Goal: Task Accomplishment & Management: Manage account settings

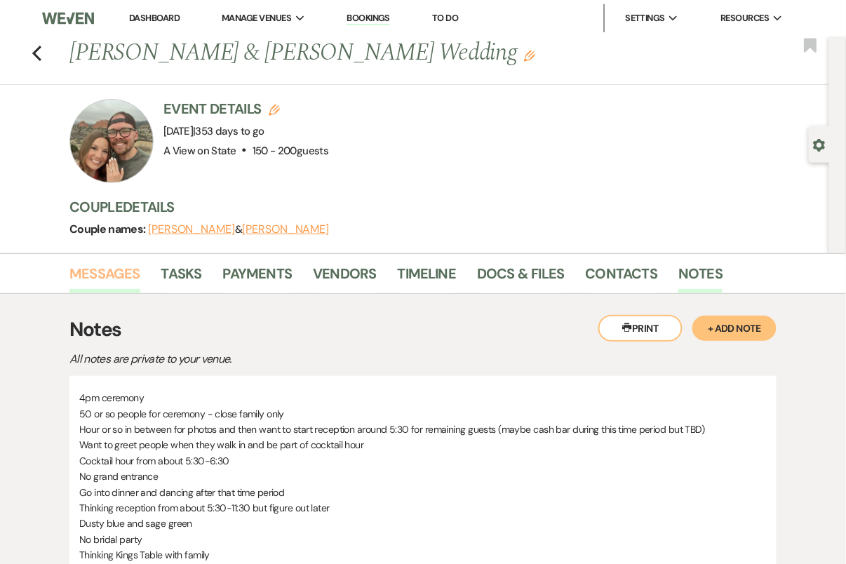
click at [127, 271] on link "Messages" at bounding box center [104, 277] width 71 height 31
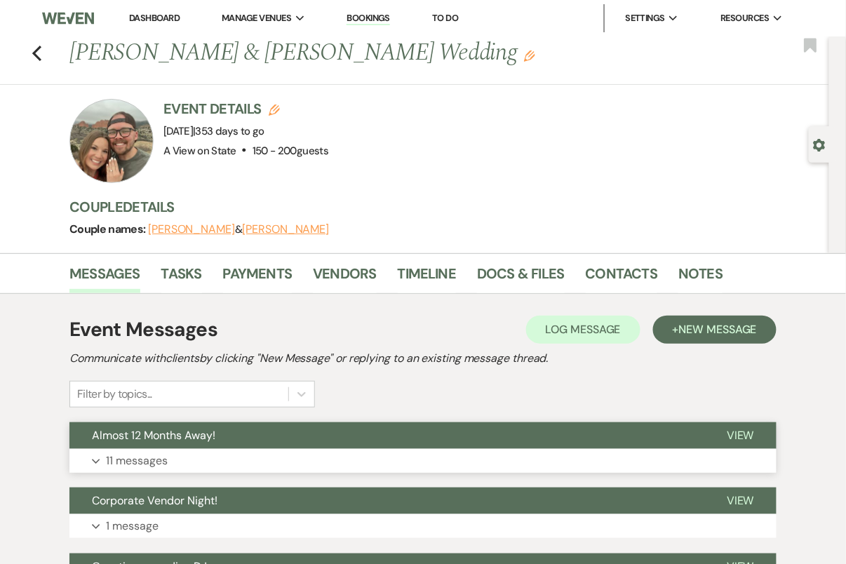
click at [378, 428] on button "Almost 12 Months Away!" at bounding box center [386, 435] width 635 height 27
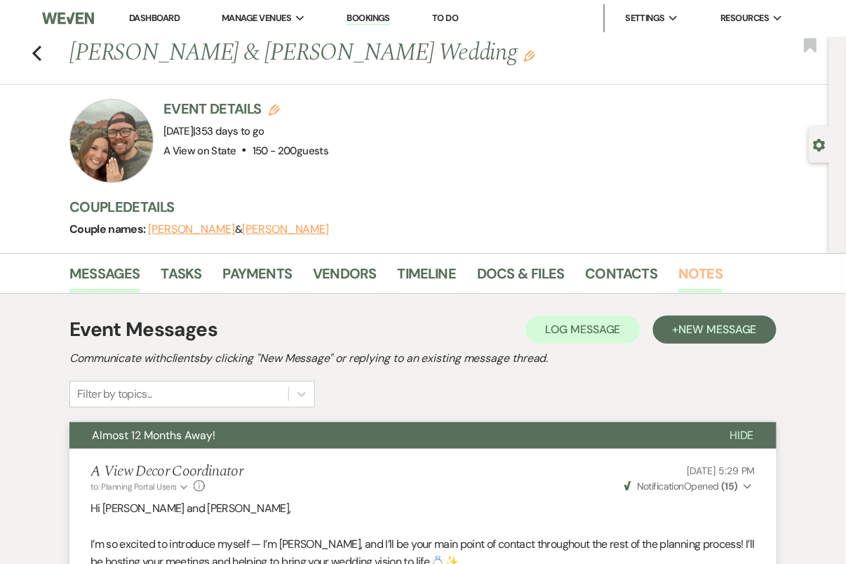
click at [679, 270] on link "Notes" at bounding box center [700, 277] width 44 height 31
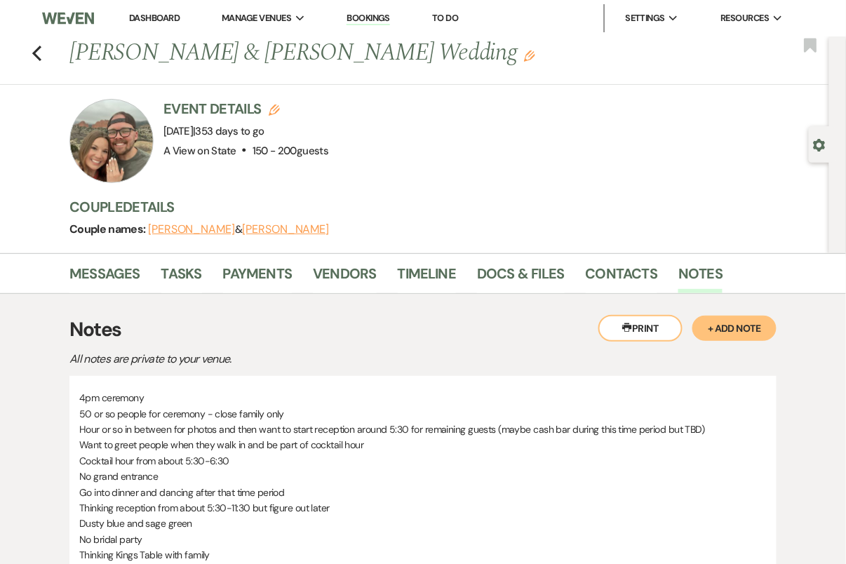
click at [734, 327] on button "+ Add Note" at bounding box center [734, 328] width 84 height 25
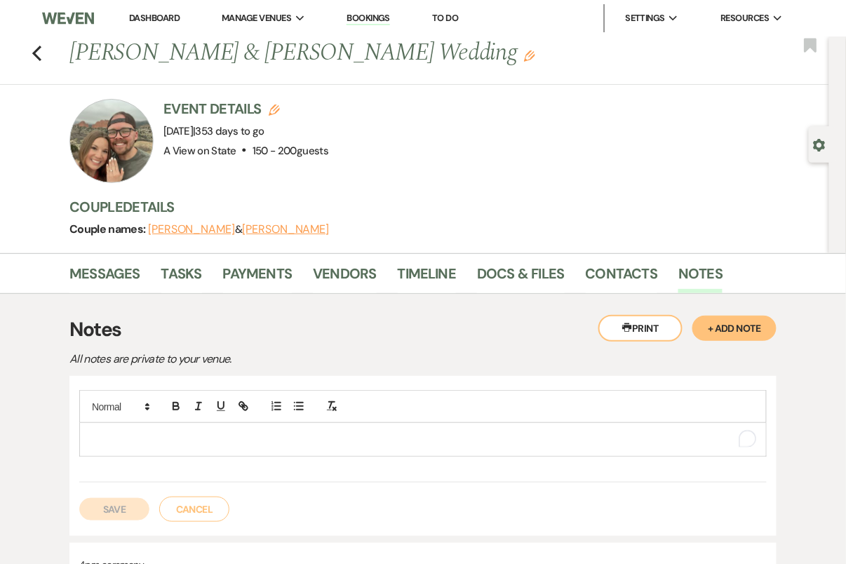
click at [187, 441] on p "To enrich screen reader interactions, please activate Accessibility in Grammarl…" at bounding box center [422, 438] width 665 height 15
click at [125, 523] on button "Save" at bounding box center [114, 524] width 70 height 22
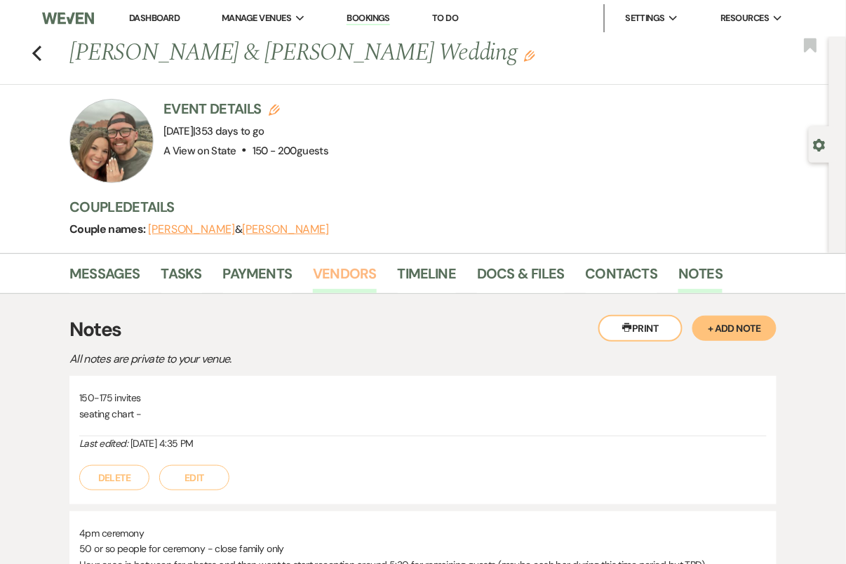
click at [344, 279] on link "Vendors" at bounding box center [344, 277] width 63 height 31
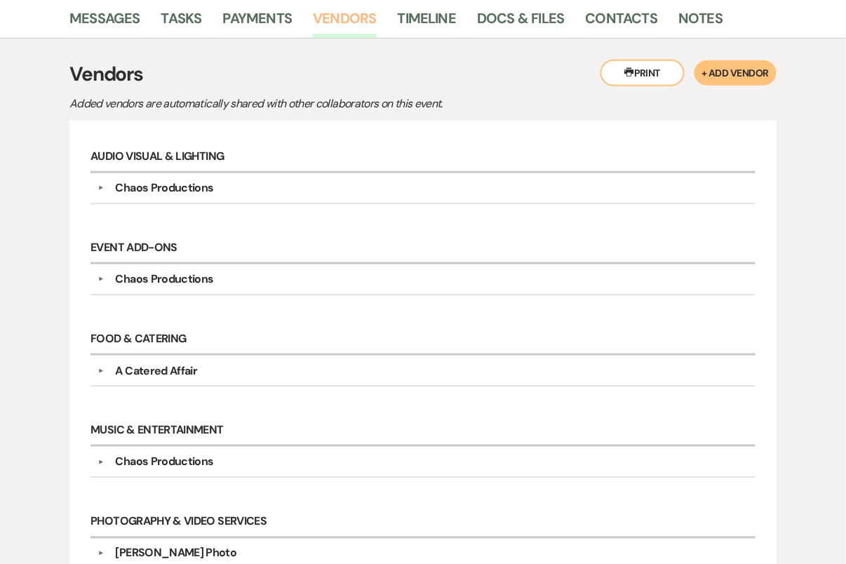
scroll to position [254, 0]
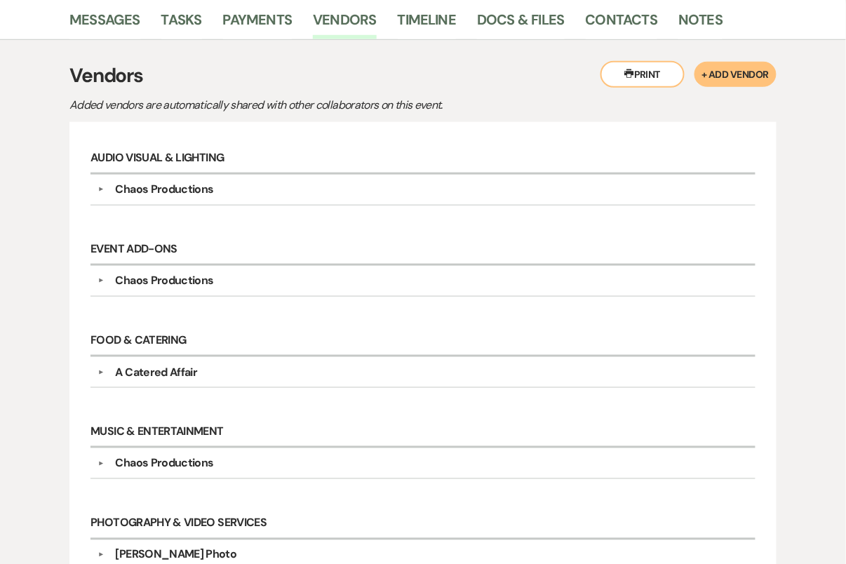
click at [242, 289] on div "▼ Chaos Productions Company Contact Information: Phone (712) 254-0200 Rsvp DJCh…" at bounding box center [422, 281] width 665 height 31
click at [237, 283] on div "Chaos Productions" at bounding box center [426, 280] width 644 height 17
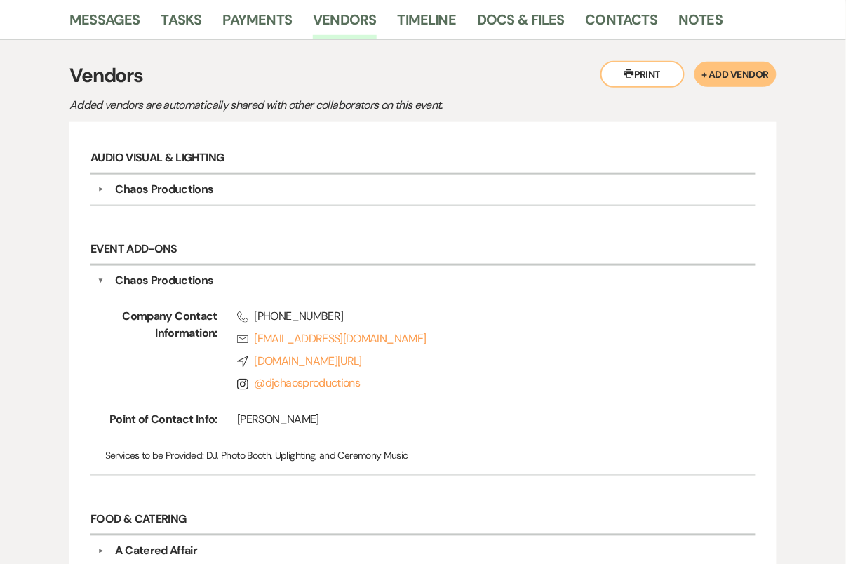
click at [249, 283] on div "Chaos Productions" at bounding box center [426, 280] width 644 height 17
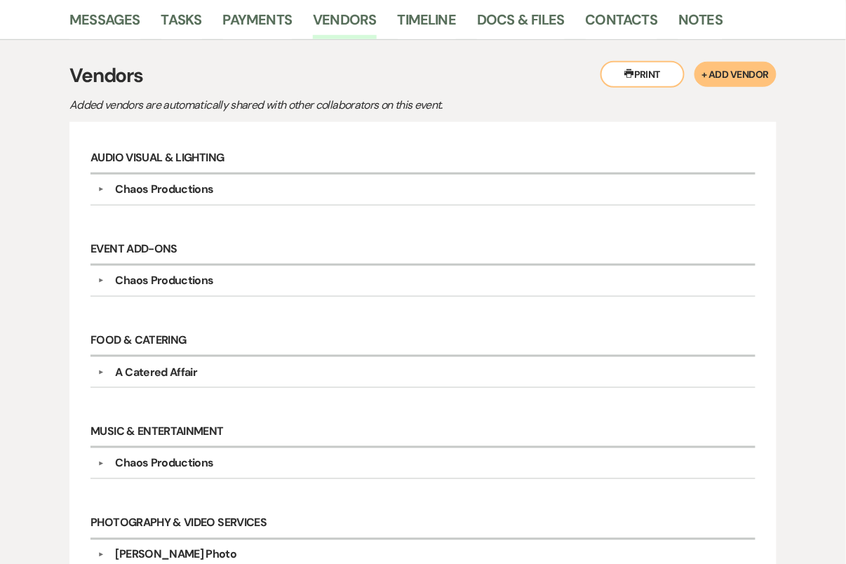
click at [203, 190] on div "Chaos Productions" at bounding box center [165, 189] width 98 height 17
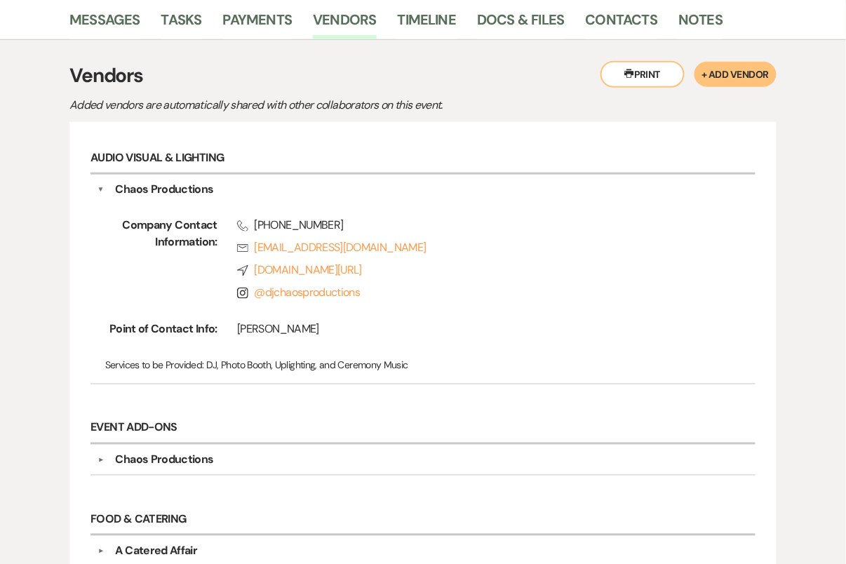
scroll to position [0, 0]
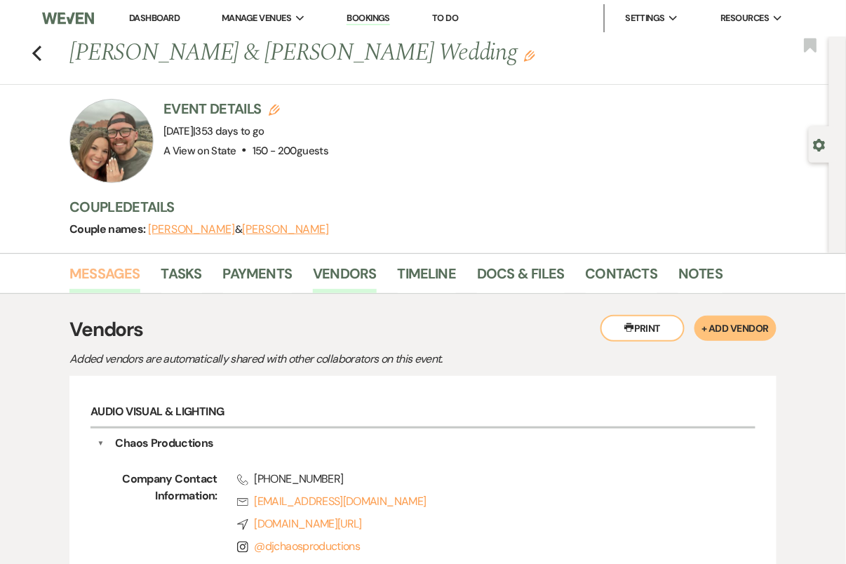
click at [114, 272] on link "Messages" at bounding box center [104, 277] width 71 height 31
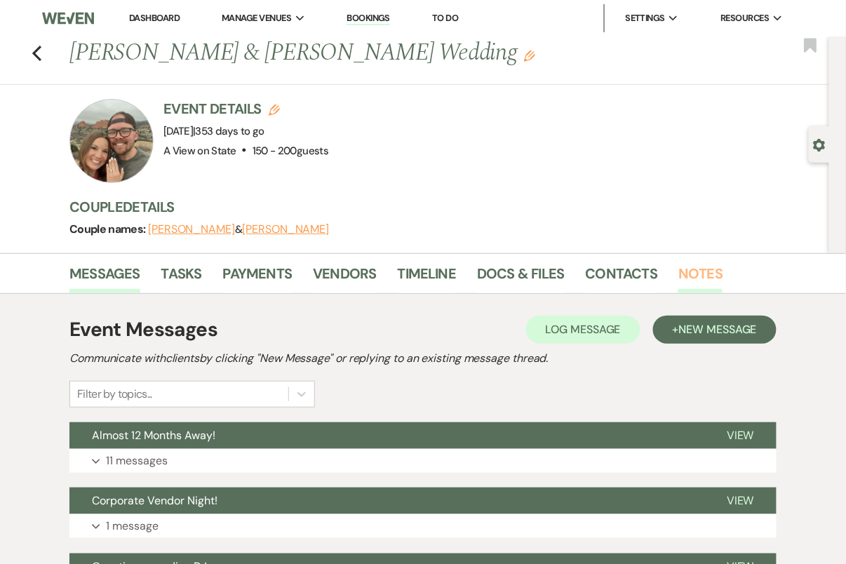
click at [700, 273] on link "Notes" at bounding box center [700, 277] width 44 height 31
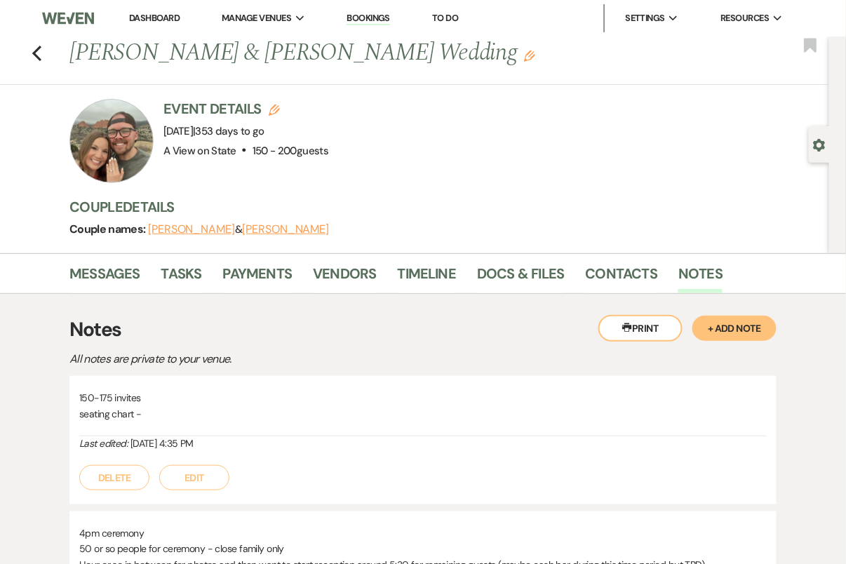
click at [208, 466] on button "Edit" at bounding box center [194, 477] width 70 height 25
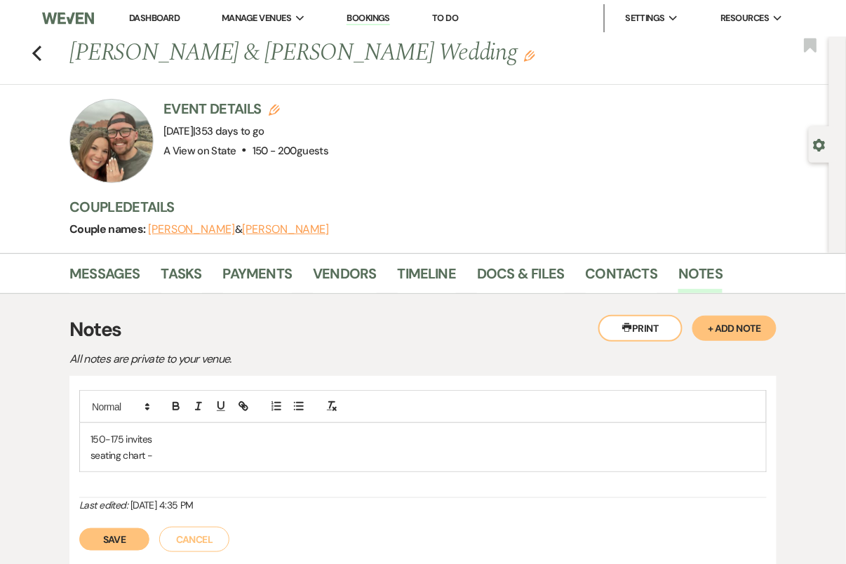
click at [191, 457] on p "seating chart -" at bounding box center [422, 454] width 665 height 15
click at [129, 491] on p "To enrich screen reader interactions, please activate Accessibility in Grammarl…" at bounding box center [422, 485] width 665 height 15
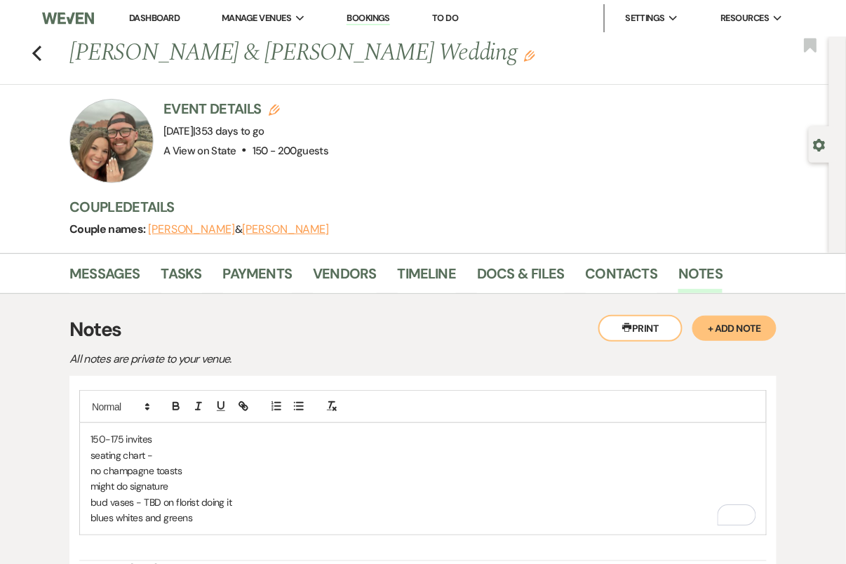
click at [212, 506] on p "bud vases - TBD on florist doing it" at bounding box center [422, 501] width 665 height 15
click at [141, 499] on p "bud vases - TBD on florist doing it" at bounding box center [422, 501] width 665 height 15
click at [216, 519] on p "blues, white,s and greens" at bounding box center [422, 517] width 665 height 15
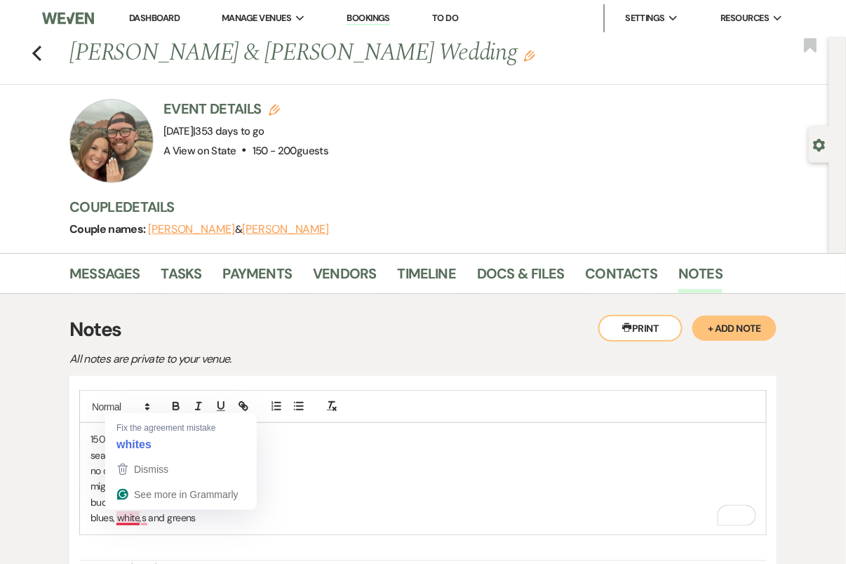
click at [248, 521] on p "blues, white,s and greens" at bounding box center [422, 517] width 665 height 15
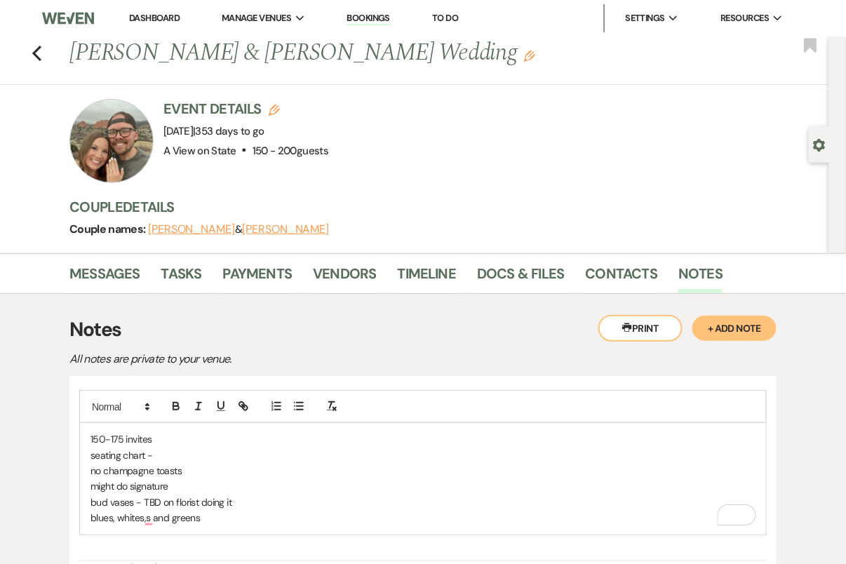
click at [149, 515] on p "blues, whites,s and greens" at bounding box center [422, 517] width 665 height 15
click at [210, 514] on p "blues, whites, and greens" at bounding box center [422, 517] width 665 height 15
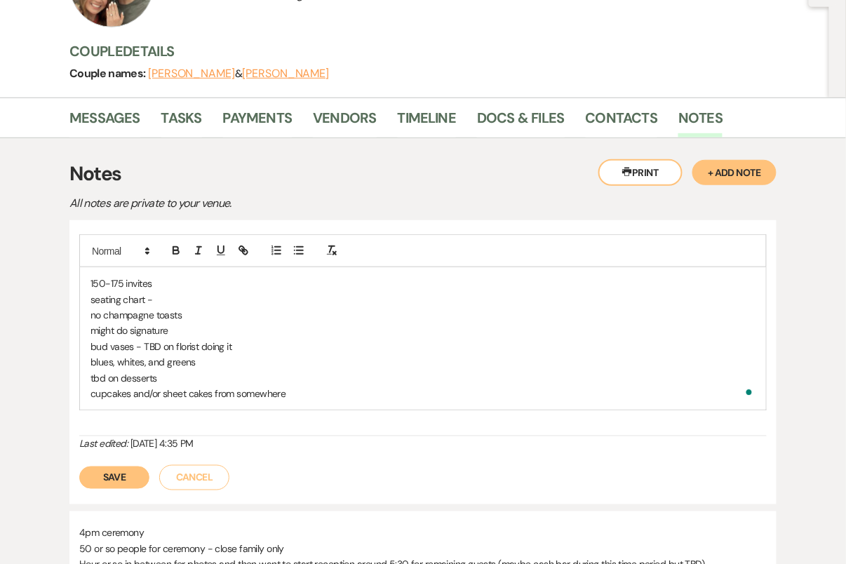
scroll to position [172, 0]
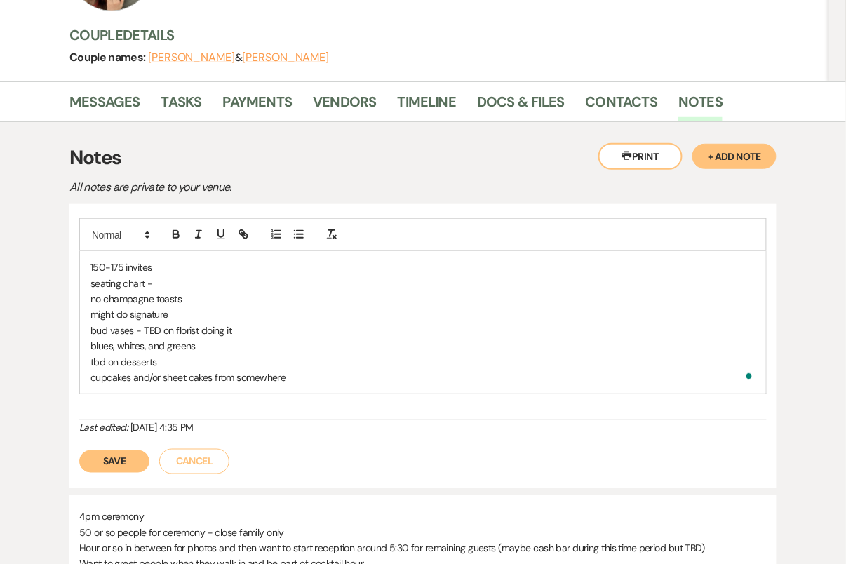
click at [318, 374] on p "cupcakes and/or sheet cakes from somewhere" at bounding box center [422, 377] width 665 height 15
click at [109, 461] on button "Save" at bounding box center [114, 461] width 70 height 22
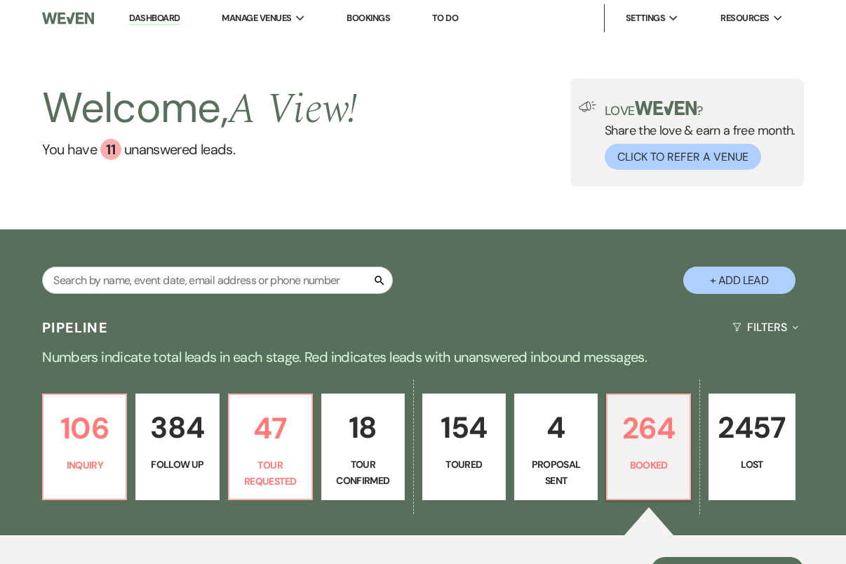
click at [261, 289] on input "text" at bounding box center [217, 279] width 351 height 27
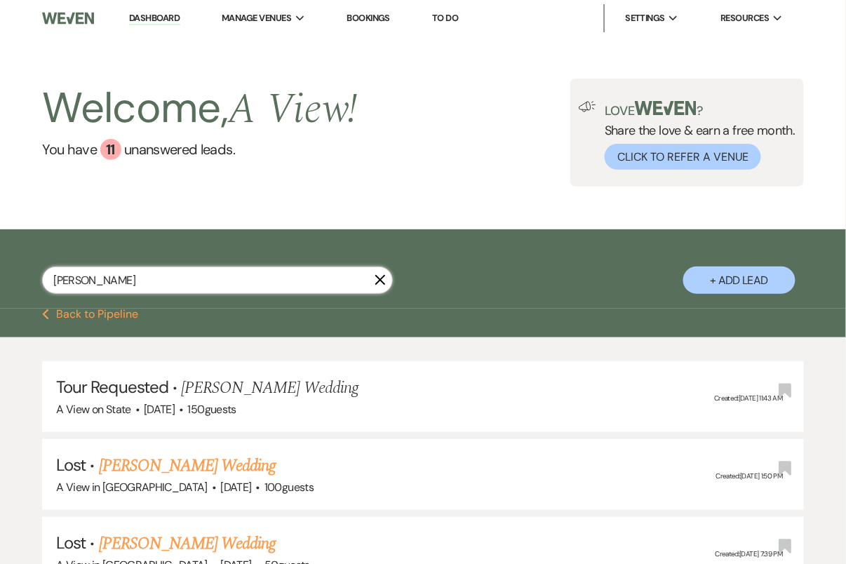
click at [196, 290] on input "[PERSON_NAME]" at bounding box center [217, 279] width 351 height 27
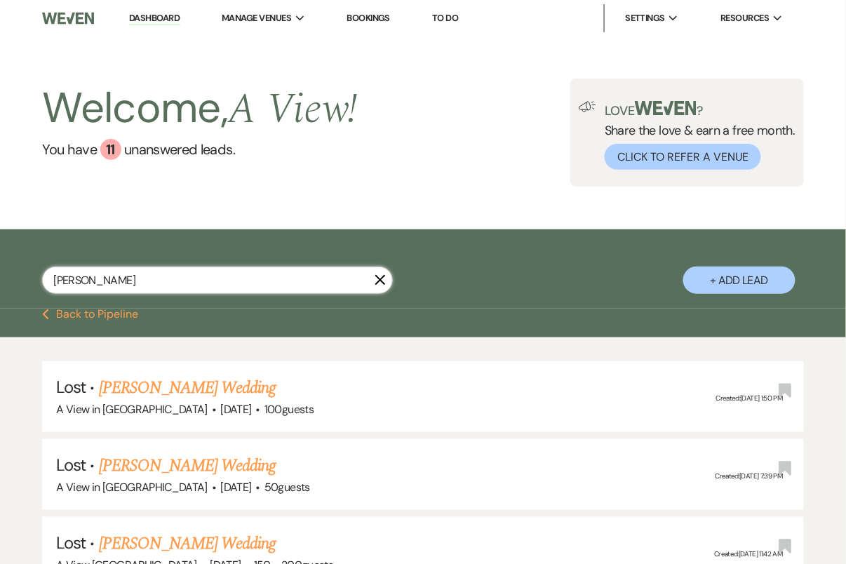
scroll to position [600, 0]
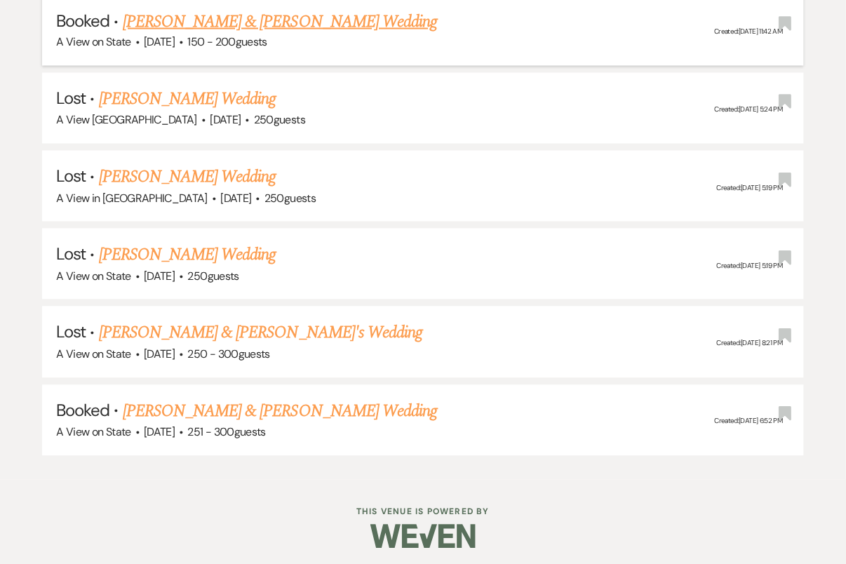
type input "[PERSON_NAME]"
click at [294, 25] on link "[PERSON_NAME] & [PERSON_NAME] Wedding" at bounding box center [280, 21] width 314 height 25
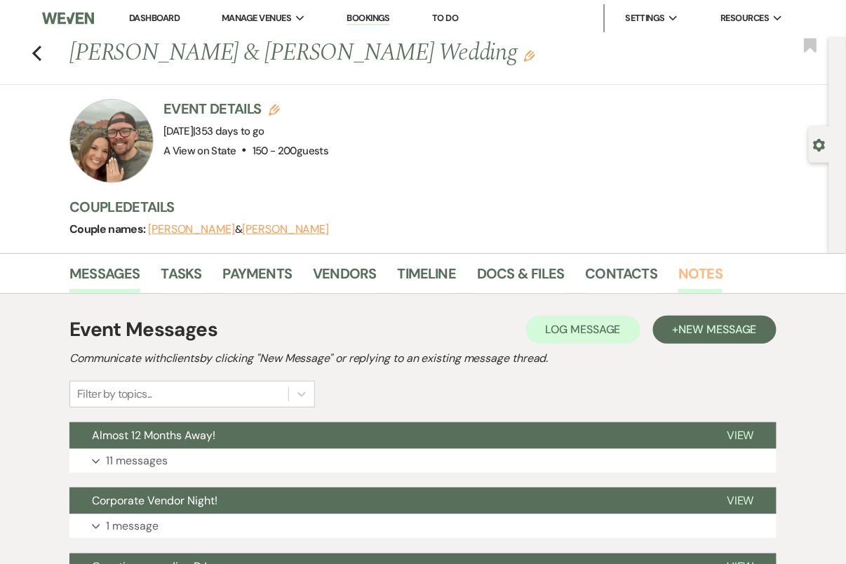
click at [686, 275] on link "Notes" at bounding box center [700, 277] width 44 height 31
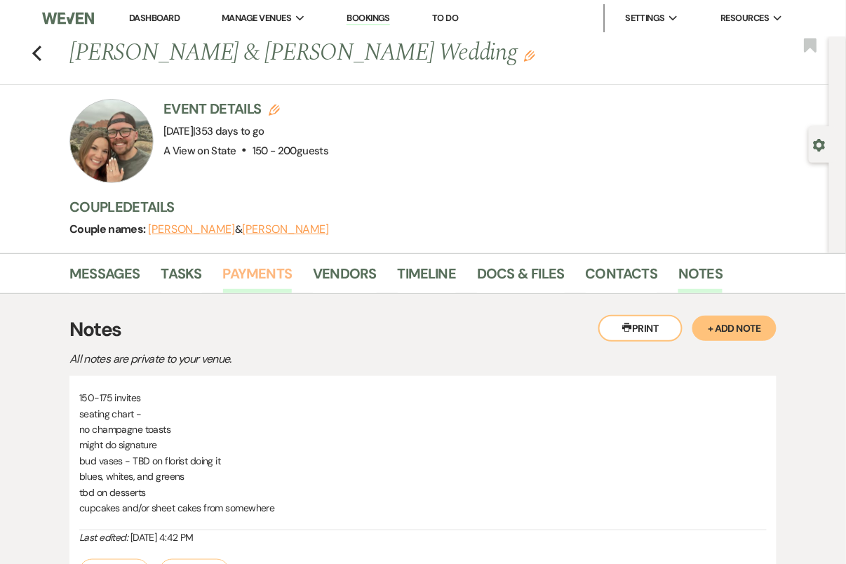
click at [277, 272] on link "Payments" at bounding box center [257, 277] width 69 height 31
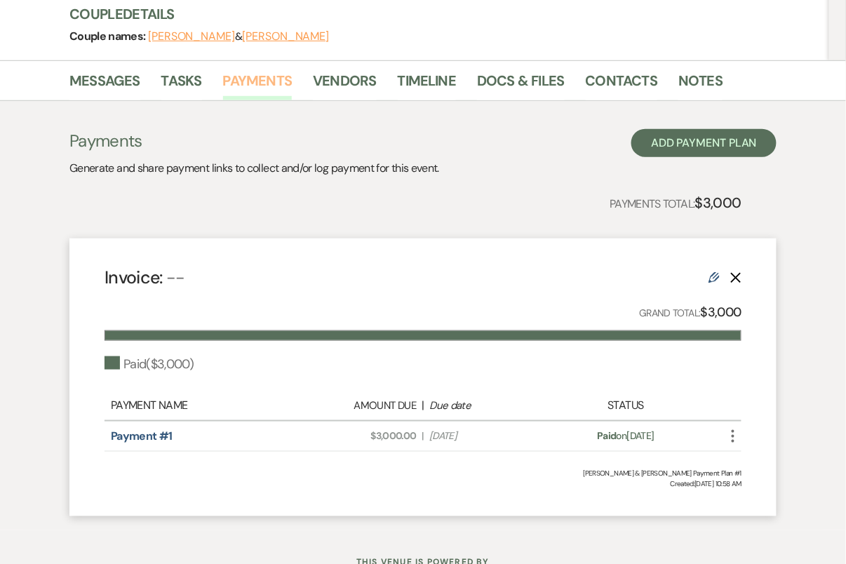
scroll to position [192, 0]
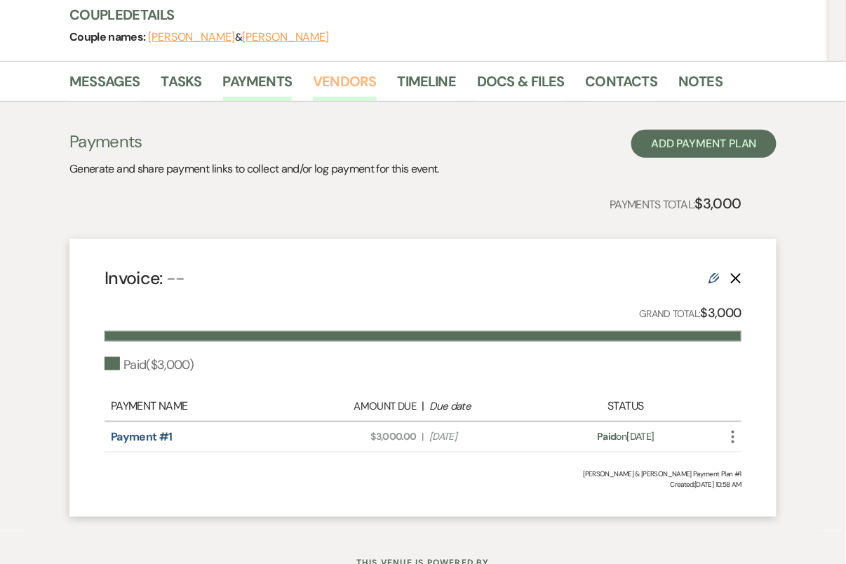
click at [330, 95] on link "Vendors" at bounding box center [344, 85] width 63 height 31
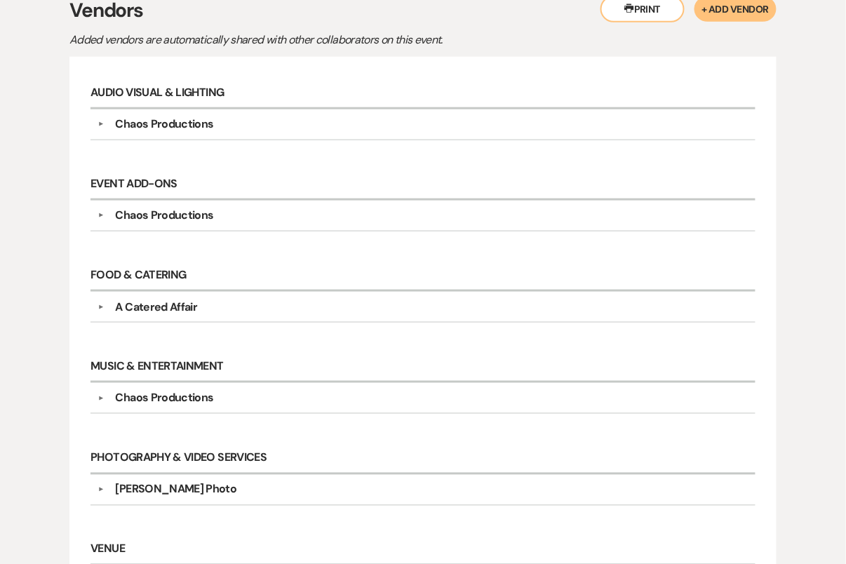
scroll to position [318, 0]
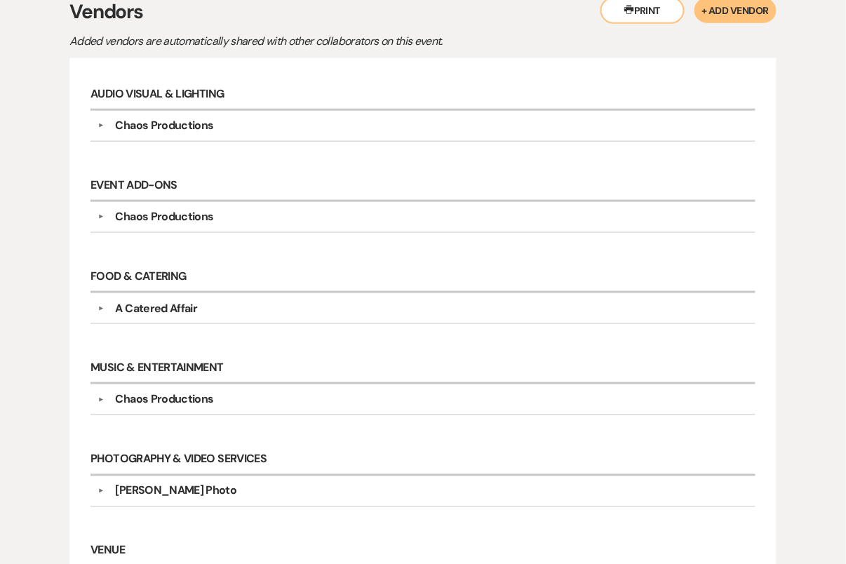
click at [232, 490] on div "[PERSON_NAME] Photo" at bounding box center [426, 490] width 644 height 17
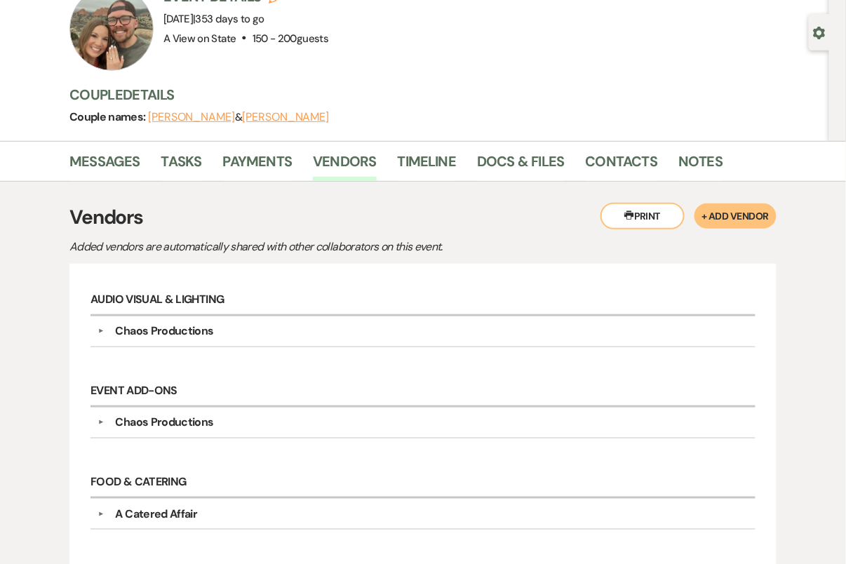
scroll to position [0, 0]
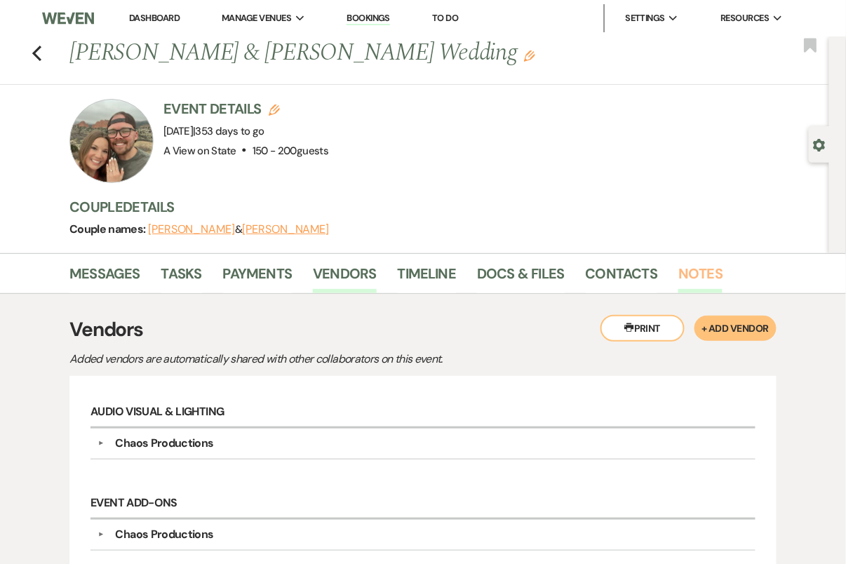
click at [691, 278] on link "Notes" at bounding box center [700, 277] width 44 height 31
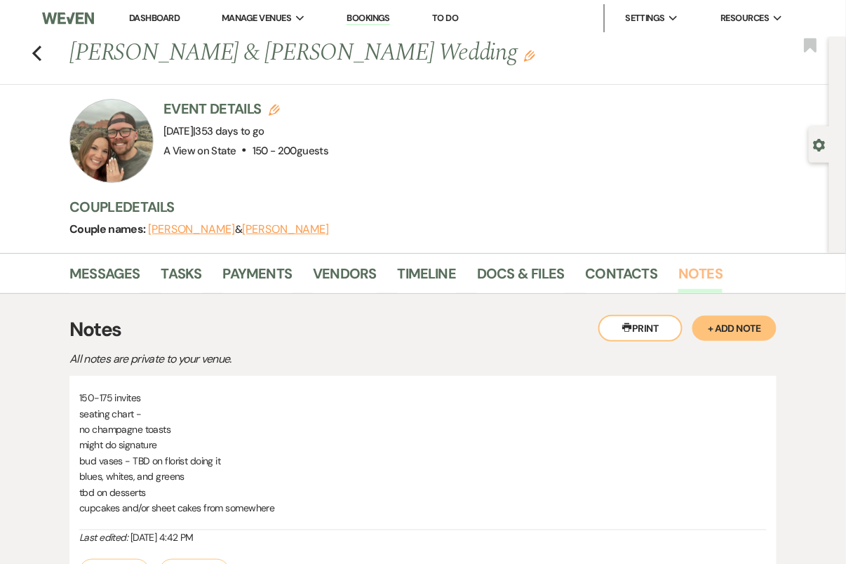
scroll to position [217, 0]
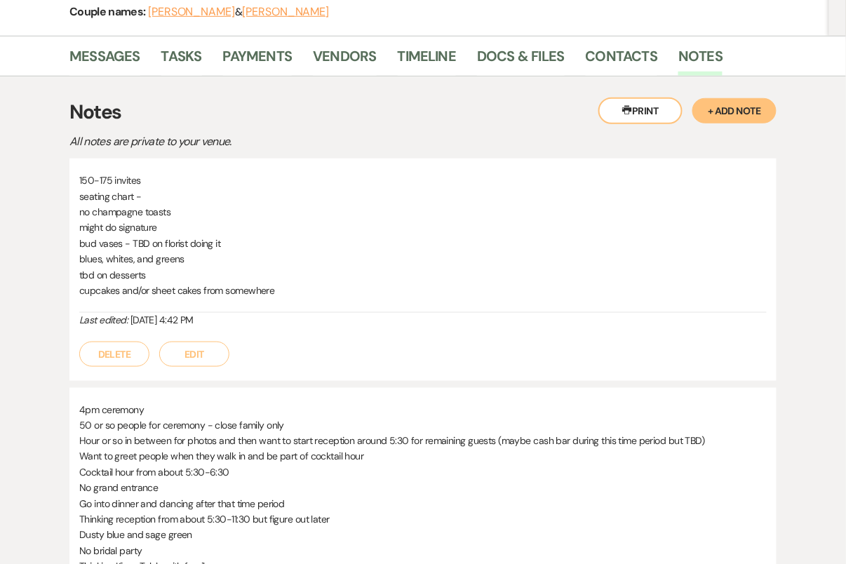
click at [196, 354] on button "Edit" at bounding box center [194, 353] width 70 height 25
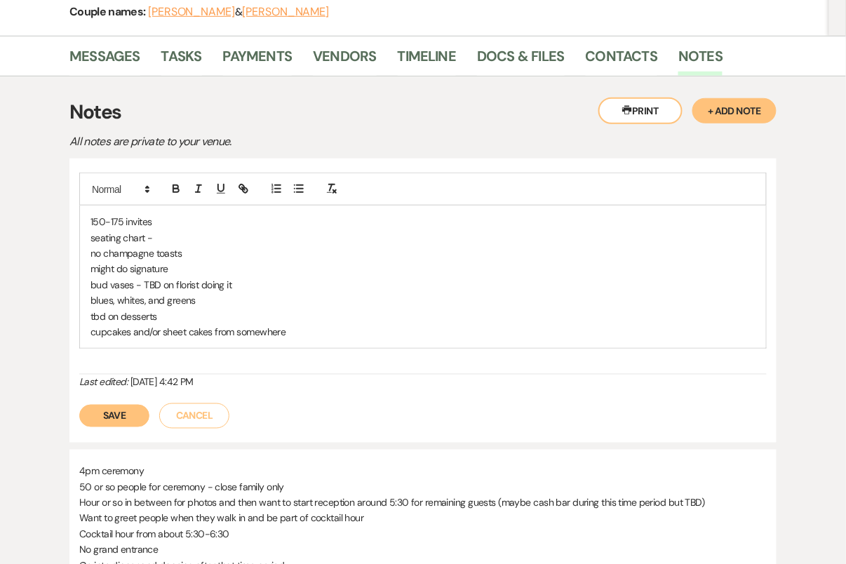
click at [168, 218] on p "150-175 invites" at bounding box center [422, 221] width 665 height 15
click at [170, 236] on p "seating chart -" at bounding box center [422, 237] width 665 height 15
click at [193, 250] on p "no champagne toasts" at bounding box center [422, 252] width 665 height 15
click at [179, 267] on p "might do signature" at bounding box center [422, 268] width 665 height 15
click at [175, 313] on p "tbd on desserts" at bounding box center [422, 316] width 665 height 15
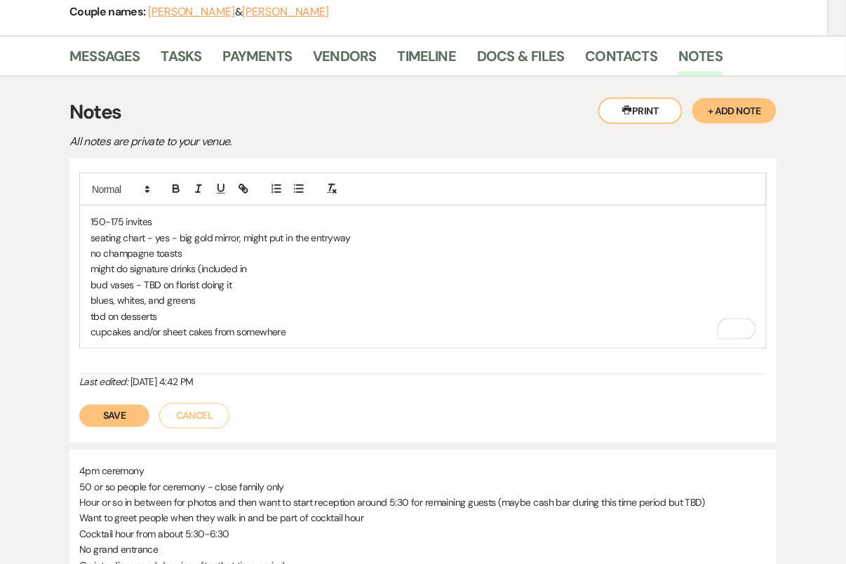
click at [199, 299] on p "blues, whites, and greens" at bounding box center [422, 299] width 665 height 15
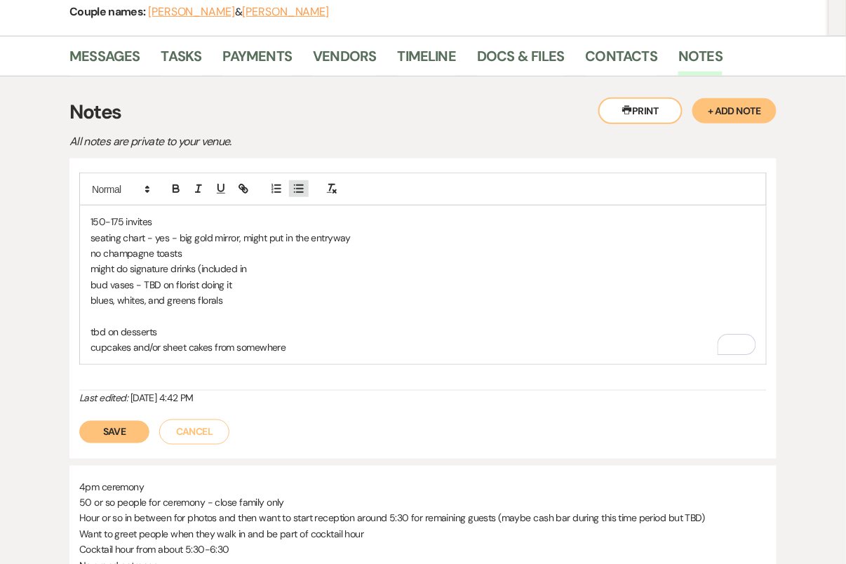
click at [297, 184] on icon "button" at bounding box center [298, 188] width 13 height 13
click at [269, 264] on p "might do signature drinks (included in" at bounding box center [422, 268] width 665 height 15
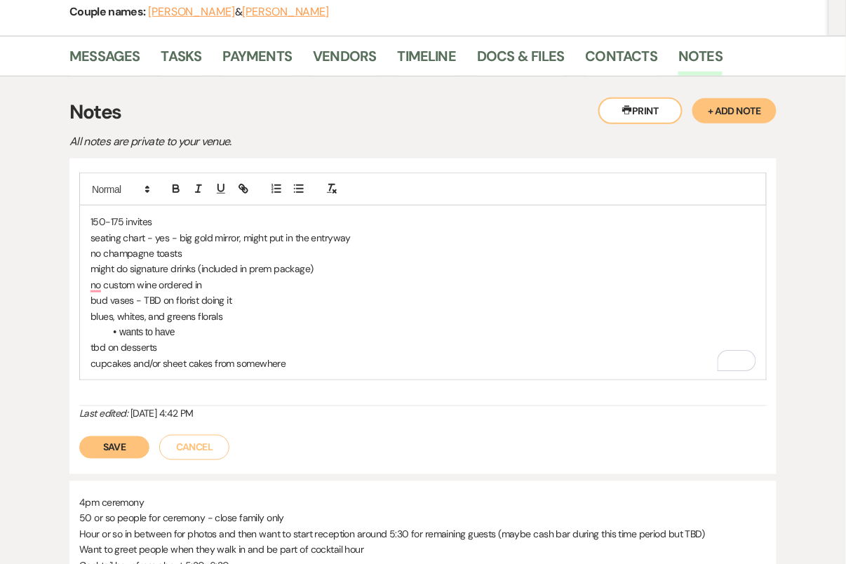
click at [160, 285] on p "no custom wine ordered in" at bounding box center [422, 284] width 665 height 15
click at [252, 278] on p "no custom wine/liquor ordered in" at bounding box center [422, 284] width 665 height 15
click at [259, 313] on p "blues, whites, and greens florals" at bounding box center [422, 316] width 665 height 15
click at [196, 326] on li "wants to have" at bounding box center [429, 331] width 651 height 15
drag, startPoint x: 189, startPoint y: 328, endPoint x: 118, endPoint y: 328, distance: 71.5
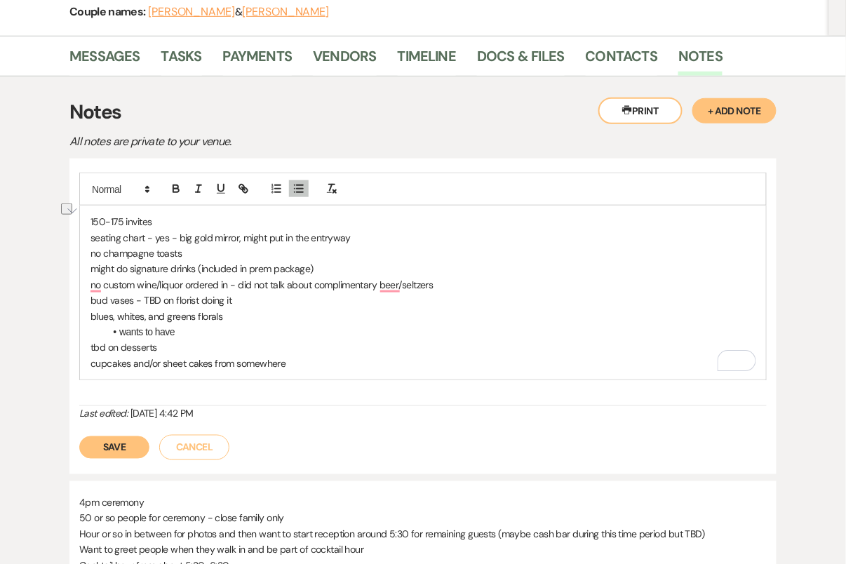
click at [118, 328] on li "wants to have" at bounding box center [429, 331] width 651 height 15
click at [305, 331] on li "thought she would do the centerpieces, but shes leaning way more towards white" at bounding box center [429, 331] width 651 height 15
click at [456, 325] on li "thought she would do the centerpieces, but she's leaning way more towards white" at bounding box center [429, 331] width 651 height 15
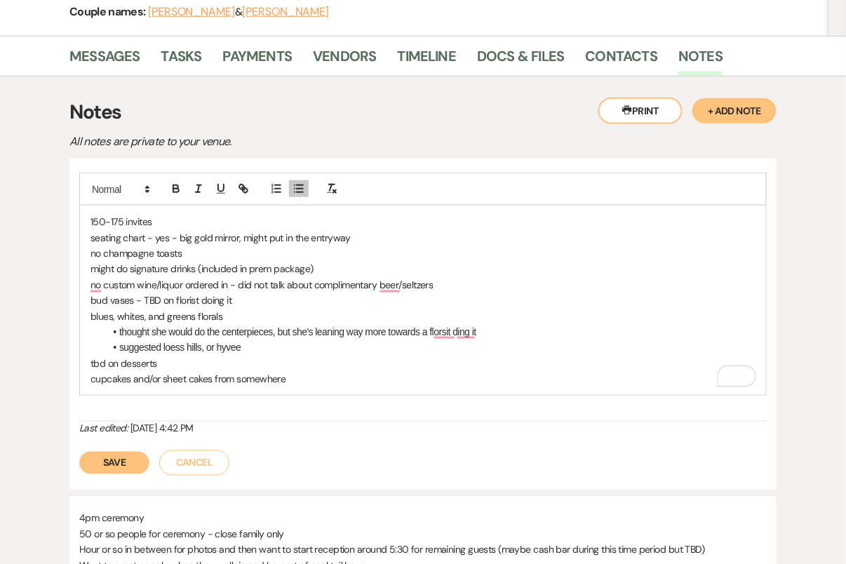
click at [278, 360] on p "tbd on desserts" at bounding box center [422, 363] width 665 height 15
click at [230, 347] on li "suggested loess hills, or hyvee" at bounding box center [429, 346] width 651 height 15
click at [220, 324] on li "thought she would do the centerpieces, but she's leaning way more towards a flo…" at bounding box center [429, 331] width 651 height 15
click at [213, 363] on p "tbd on desserts" at bounding box center [422, 363] width 665 height 15
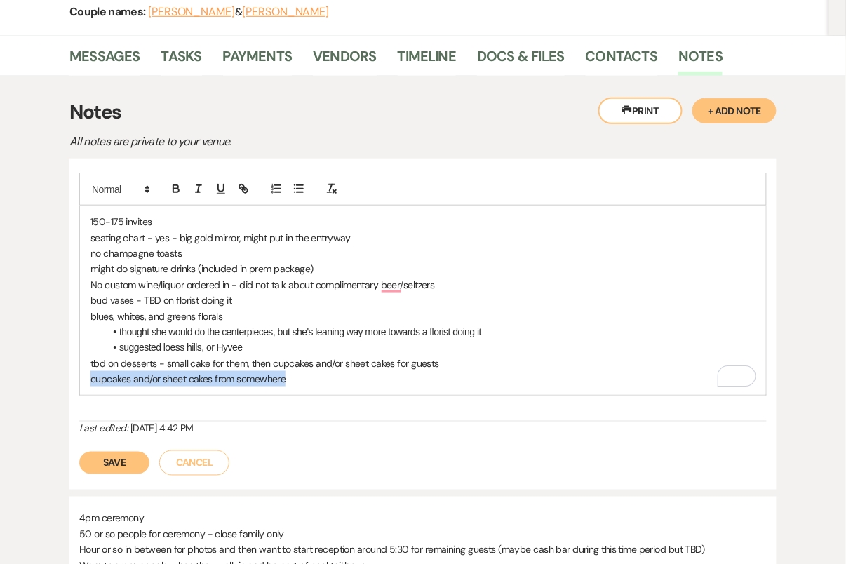
click at [74, 377] on section "Messages Tasks Payments Vendors Timeline Docs & Files Contacts Notes Printer Pr…" at bounding box center [423, 451] width 846 height 830
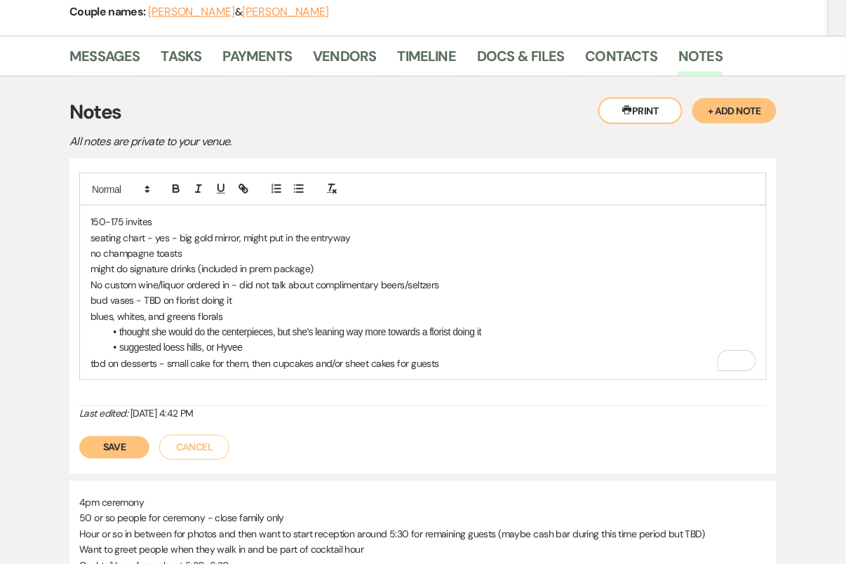
click at [399, 304] on p "bud vases - TBD on florist doing it" at bounding box center [422, 299] width 665 height 15
click at [88, 217] on div "150-175 invites seating chart - yes - big gold mirror, might put in the entrywa…" at bounding box center [423, 292] width 686 height 174
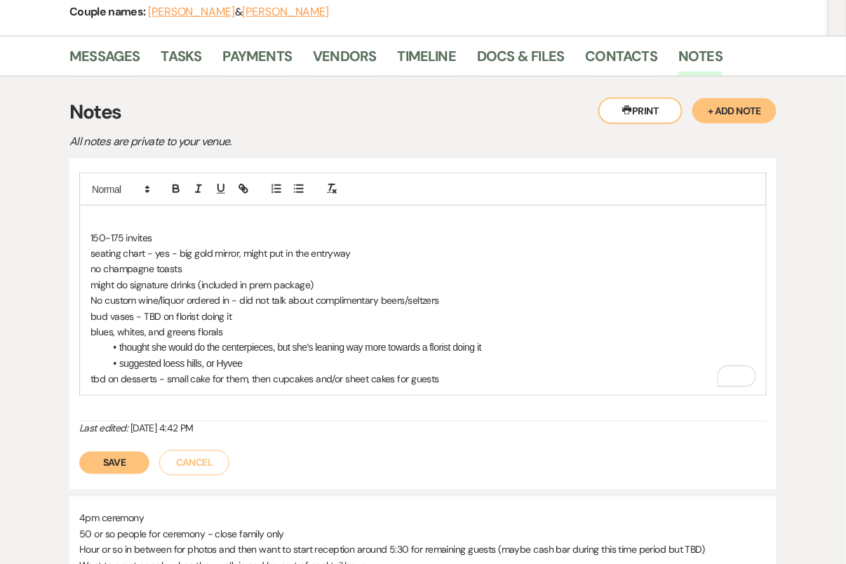
click at [125, 210] on div "150-175 invites seating chart - yes - big gold mirror, might put in the entrywa…" at bounding box center [423, 299] width 686 height 189
click at [409, 221] on p "still thinking about the timeline of everything - later starting reception vs." at bounding box center [422, 221] width 665 height 15
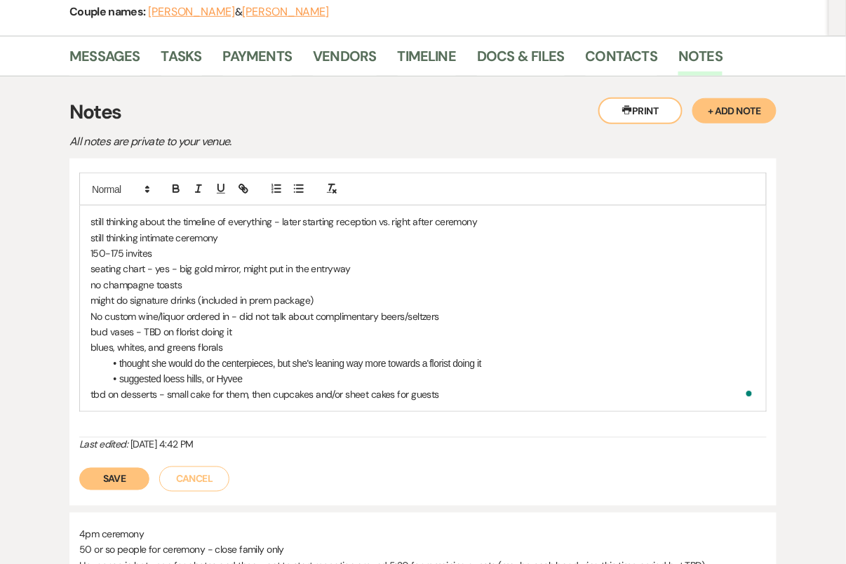
click at [467, 372] on li "suggested loess hills, or Hyvee" at bounding box center [429, 378] width 651 height 15
click at [478, 388] on p "tbd on desserts - small cake for them, then cupcakes and/or sheet cakes for gue…" at bounding box center [422, 393] width 665 height 15
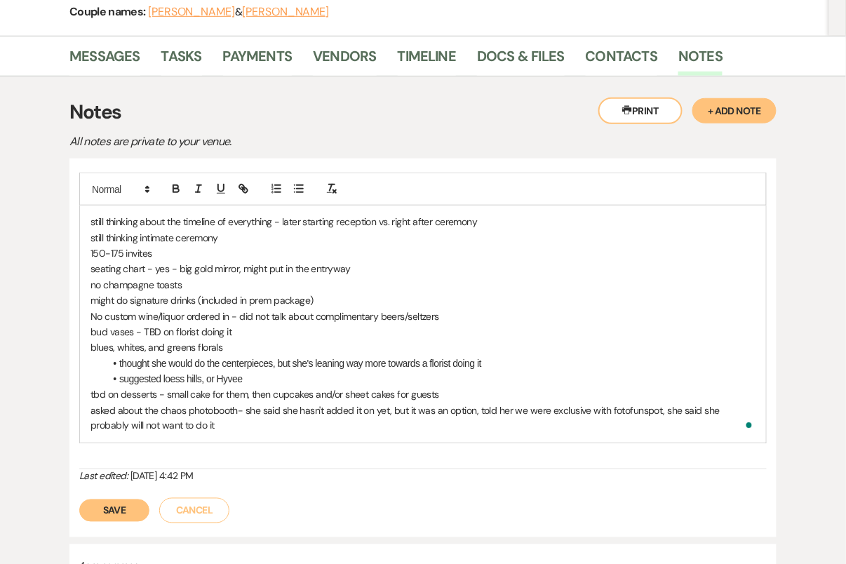
click at [256, 425] on p "asked about the chaos photobooth- she said she hasn't added it on yet, but it w…" at bounding box center [422, 418] width 665 height 32
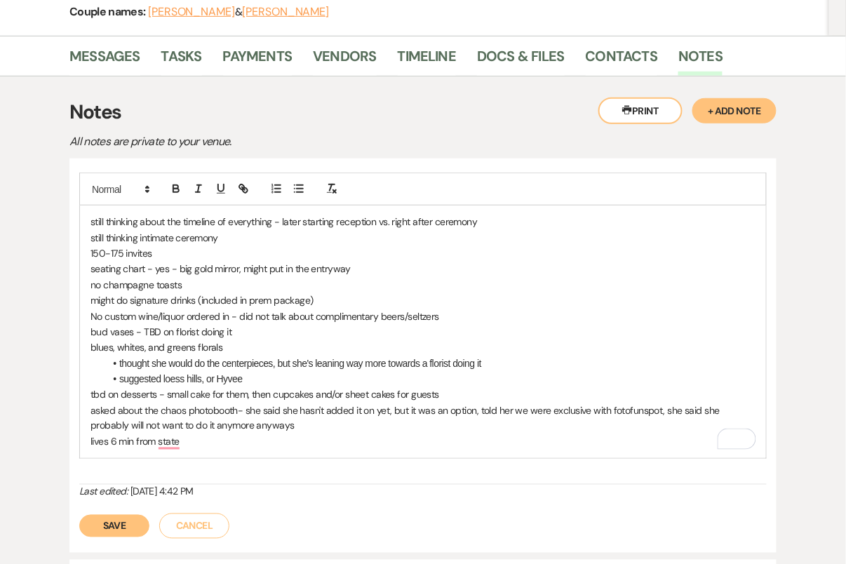
click at [119, 524] on button "Save" at bounding box center [114, 526] width 70 height 22
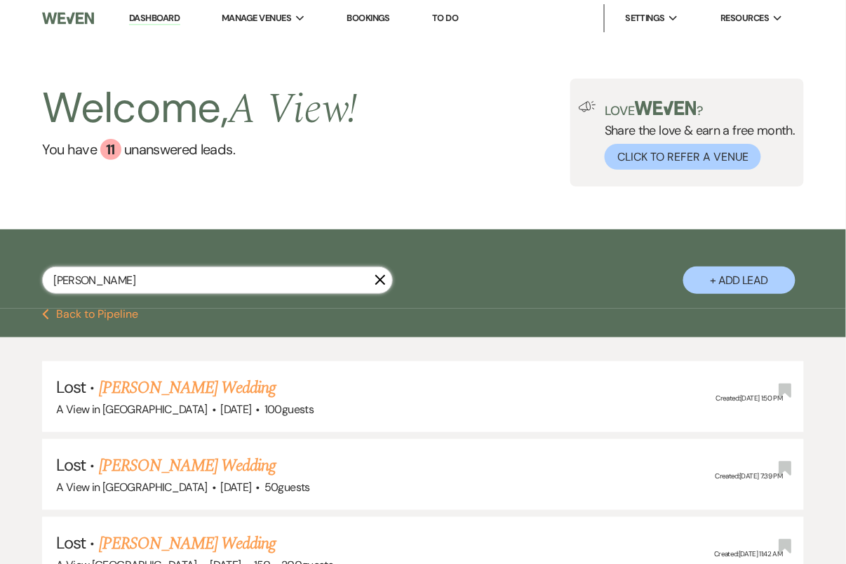
click at [114, 280] on input "[PERSON_NAME]" at bounding box center [217, 279] width 351 height 27
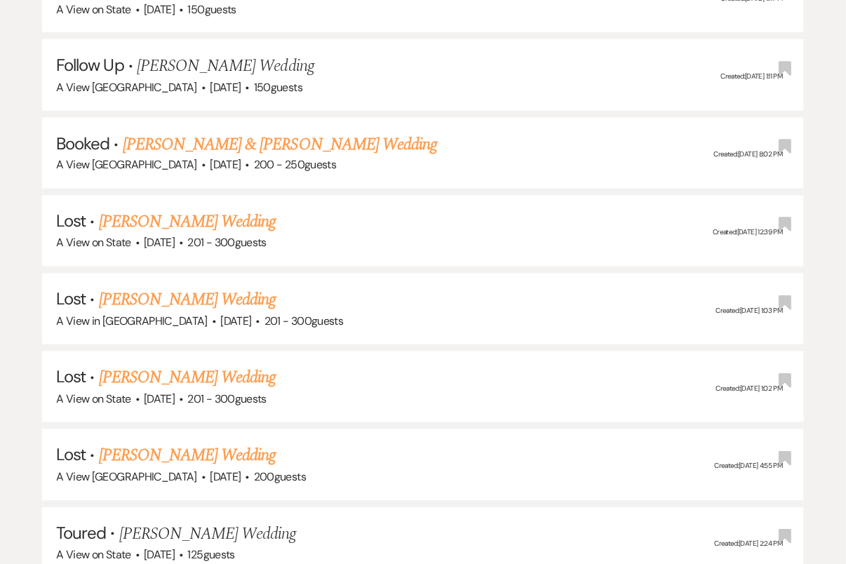
scroll to position [374, 0]
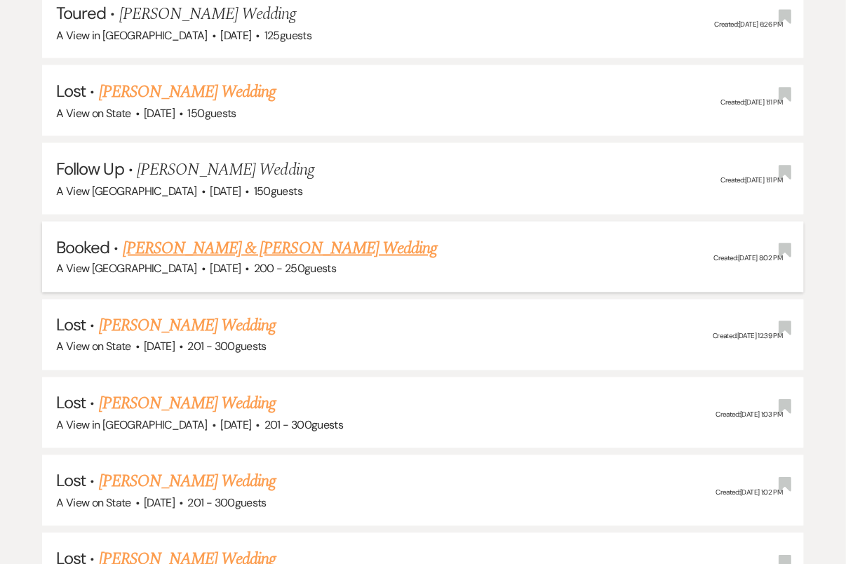
type input "[PERSON_NAME]"
click at [241, 248] on link "[PERSON_NAME] & [PERSON_NAME] Wedding" at bounding box center [280, 248] width 314 height 25
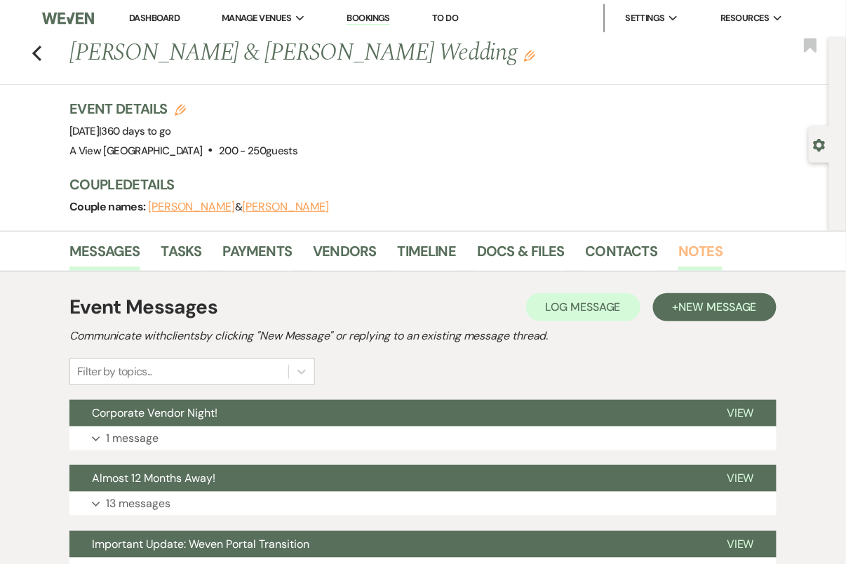
click at [685, 244] on link "Notes" at bounding box center [700, 255] width 44 height 31
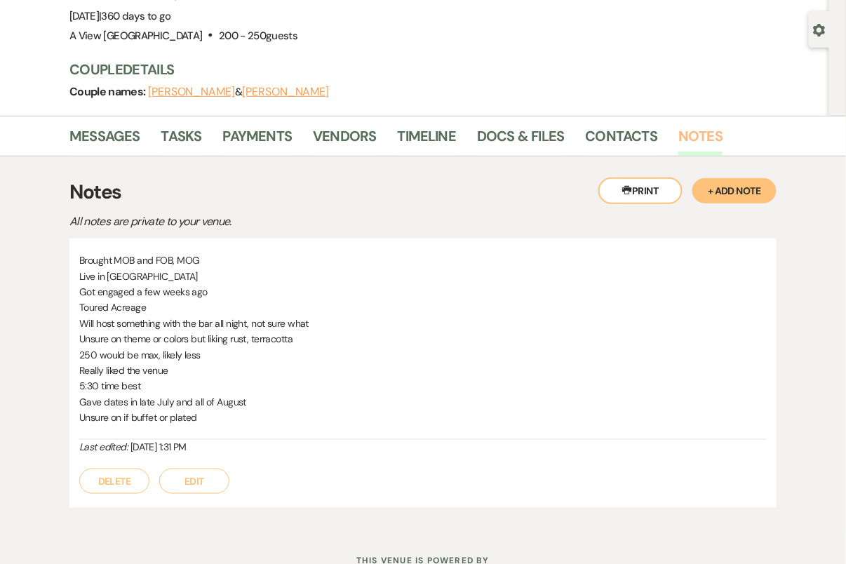
scroll to position [116, 0]
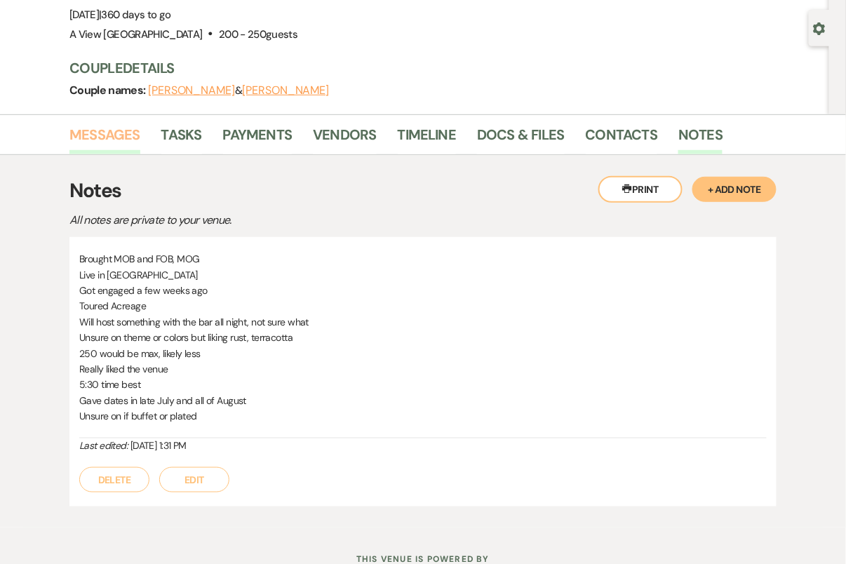
click at [137, 140] on link "Messages" at bounding box center [104, 138] width 71 height 31
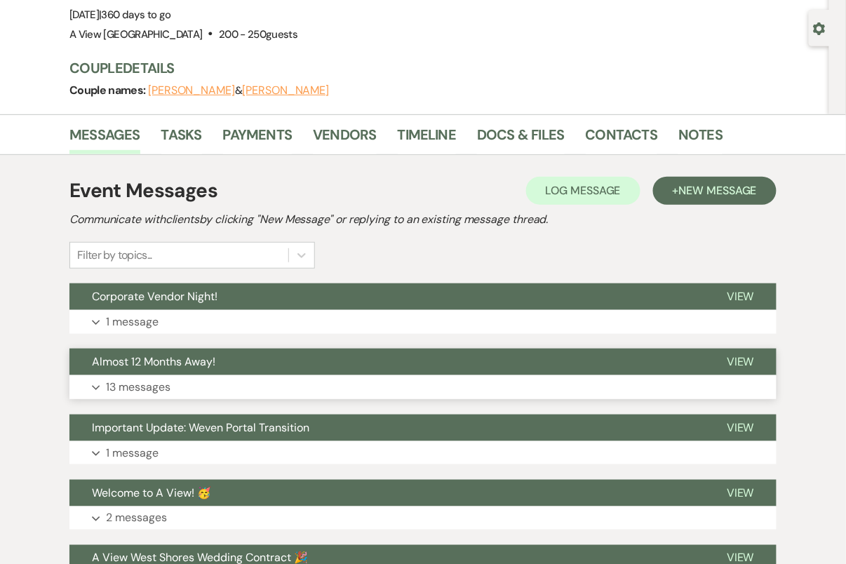
click at [250, 383] on button "Expand 13 messages" at bounding box center [422, 387] width 707 height 24
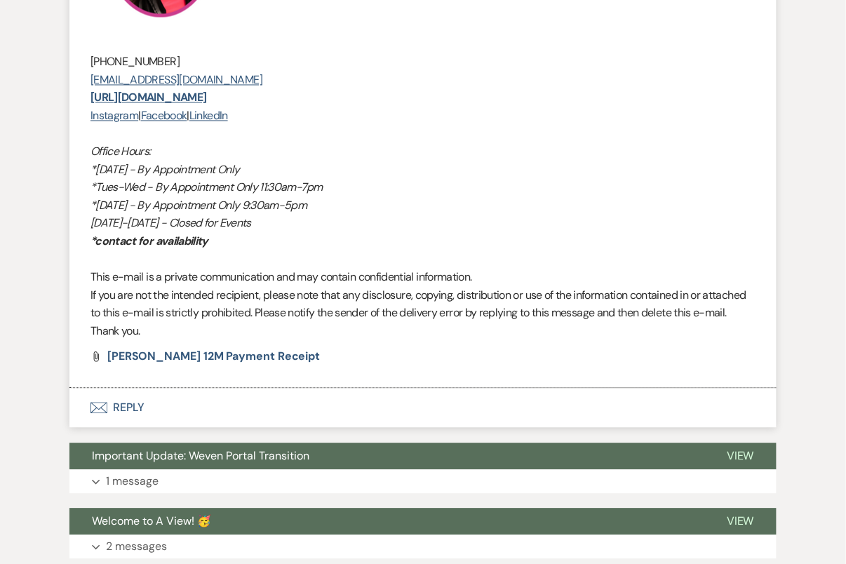
scroll to position [5941, 0]
